Goal: Information Seeking & Learning: Learn about a topic

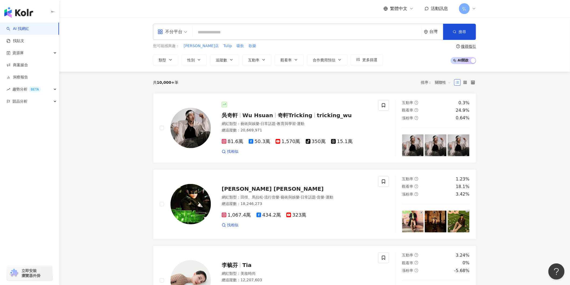
click at [209, 33] on input "search" at bounding box center [307, 32] width 225 height 10
type input "*"
type input "**"
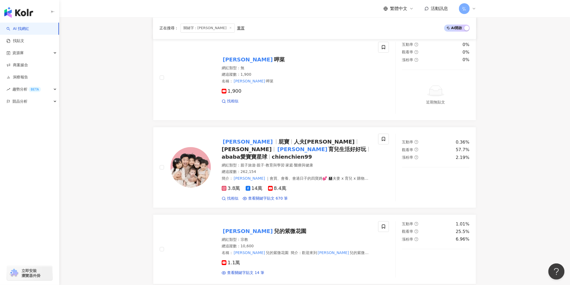
scroll to position [628, 0]
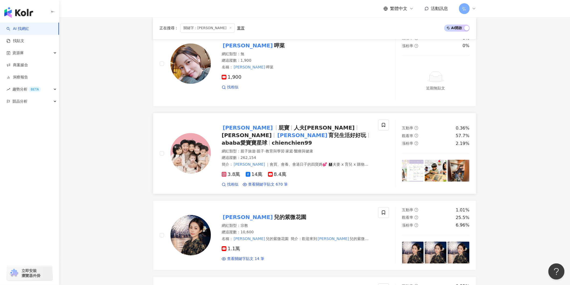
click at [278, 130] on span "屁寶" at bounding box center [285, 127] width 15 height 6
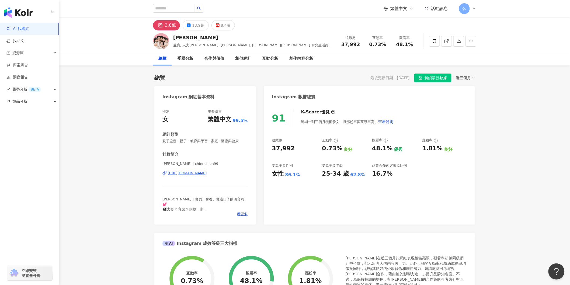
click at [207, 174] on div "https://www.instagram.com/chienchien99/" at bounding box center [187, 173] width 39 height 5
click at [160, 9] on input "search" at bounding box center [174, 8] width 42 height 9
type input "****"
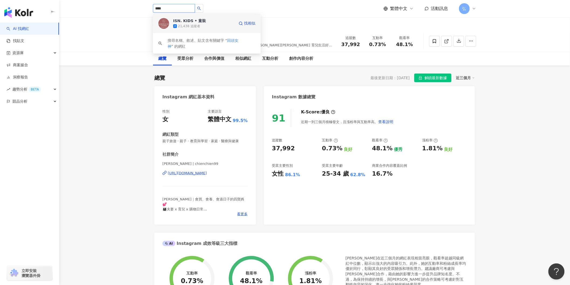
click at [188, 23] on div "ISN. KIDS • 童裝" at bounding box center [189, 20] width 33 height 5
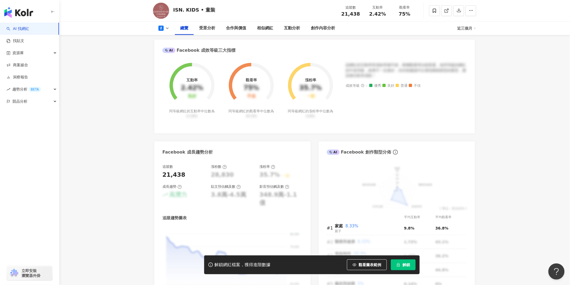
scroll to position [269, 0]
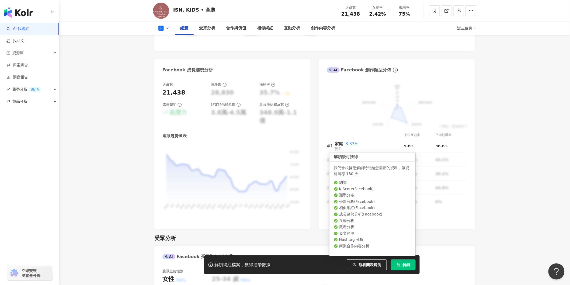
click at [402, 262] on button "解鎖" at bounding box center [403, 264] width 25 height 11
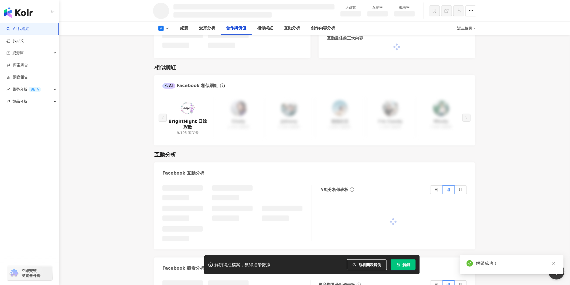
scroll to position [518, 0]
